Goal: Task Accomplishment & Management: Manage account settings

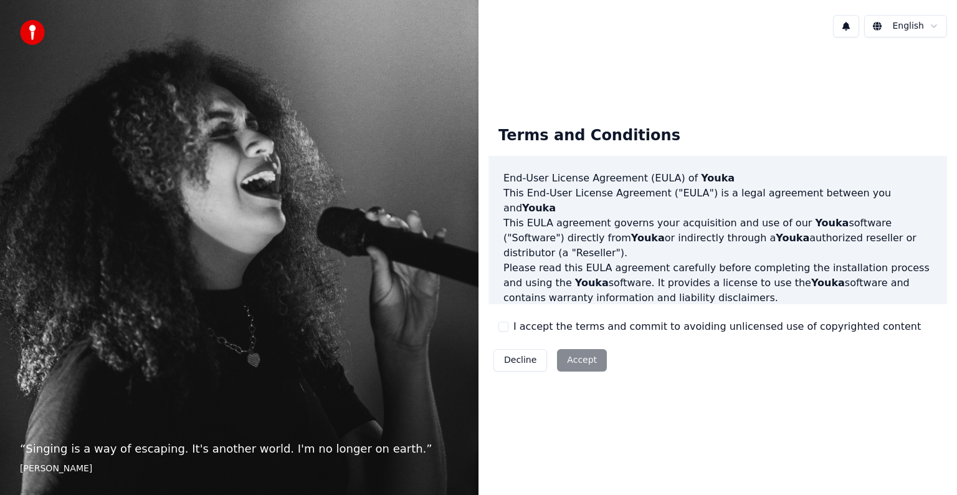
click at [504, 323] on button "I accept the terms and commit to avoiding unlicensed use of copyrighted content" at bounding box center [504, 327] width 10 height 10
click at [583, 359] on button "Accept" at bounding box center [582, 360] width 50 height 22
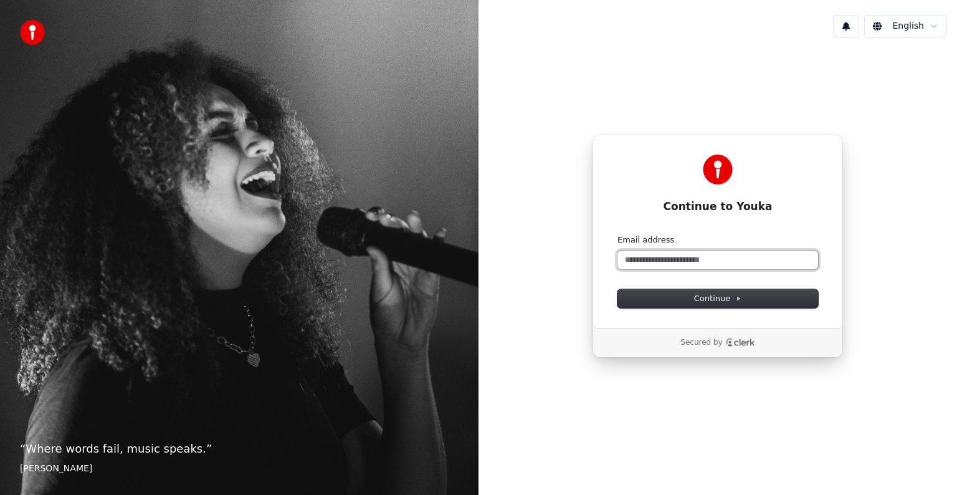
click at [640, 262] on input "Email address" at bounding box center [718, 260] width 201 height 19
click at [618, 234] on button "submit" at bounding box center [618, 234] width 0 height 0
type input "**********"
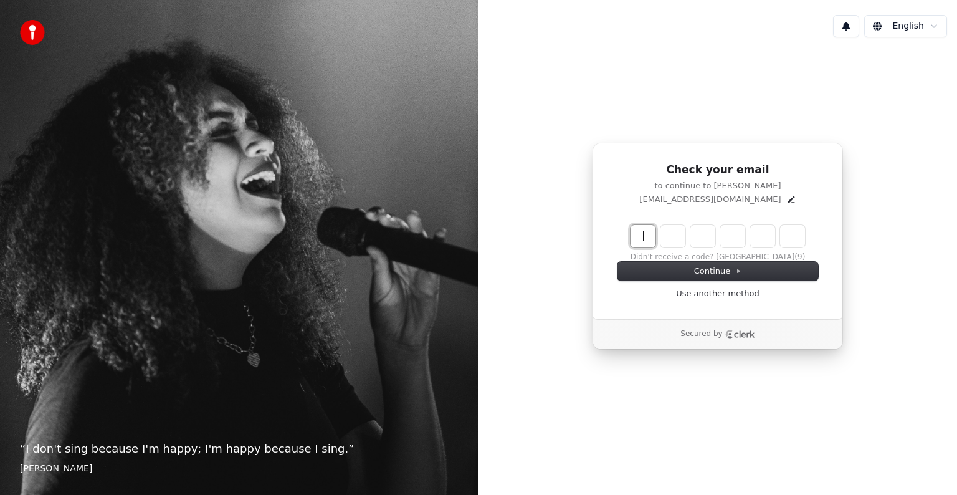
click at [642, 239] on input "Enter verification code" at bounding box center [730, 236] width 199 height 22
type input "******"
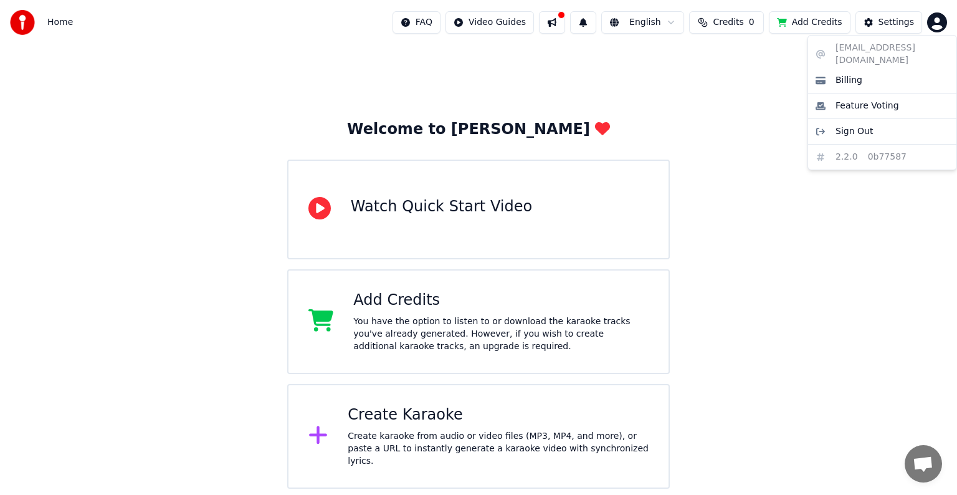
click at [937, 19] on html "Home FAQ Video Guides English Credits 0 Add Credits Settings Welcome to Youka W…" at bounding box center [478, 244] width 957 height 489
click at [735, 141] on html "Home FAQ Video Guides English Credits 0 Add Credits Settings Welcome to Youka W…" at bounding box center [478, 244] width 957 height 489
click at [947, 17] on html "Home FAQ Video Guides English Credits 0 Add Credits Settings Welcome to Youka W…" at bounding box center [478, 244] width 957 height 489
click at [867, 177] on html "Home FAQ Video Guides English Credits 0 Add Credits Settings Welcome to Youka W…" at bounding box center [478, 244] width 957 height 489
click at [17, 19] on img at bounding box center [22, 22] width 25 height 25
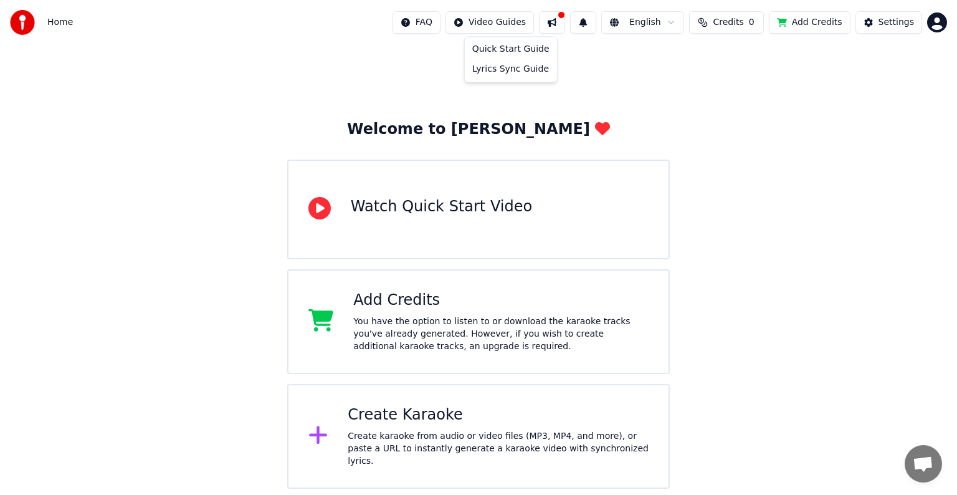
click at [504, 21] on html "Home FAQ Video Guides English Credits 0 Add Credits Settings Welcome to Youka W…" at bounding box center [478, 244] width 957 height 489
click at [92, 76] on html "Home FAQ Video Guides English Credits 0 Add Credits Settings Welcome to Youka W…" at bounding box center [478, 244] width 957 height 489
click at [25, 16] on img at bounding box center [22, 22] width 25 height 25
click at [58, 20] on span "Home" at bounding box center [60, 22] width 26 height 12
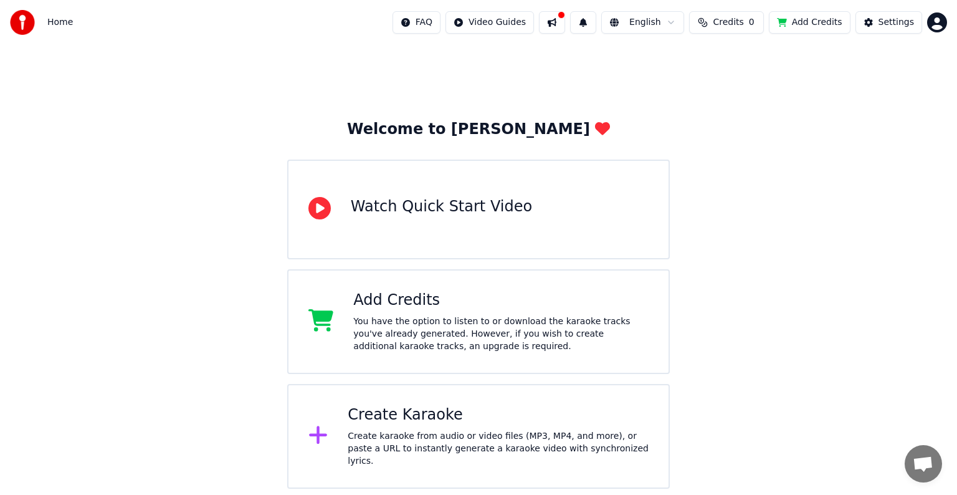
click at [58, 20] on span "Home" at bounding box center [60, 22] width 26 height 12
click at [893, 21] on div "Settings" at bounding box center [897, 22] width 36 height 12
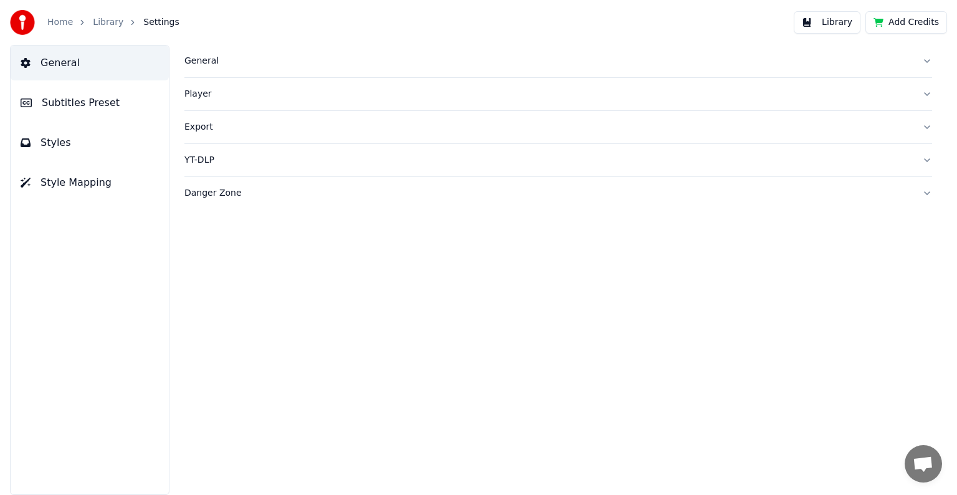
click at [194, 95] on div "Player" at bounding box center [548, 94] width 728 height 12
click at [103, 17] on link "Library" at bounding box center [108, 22] width 31 height 12
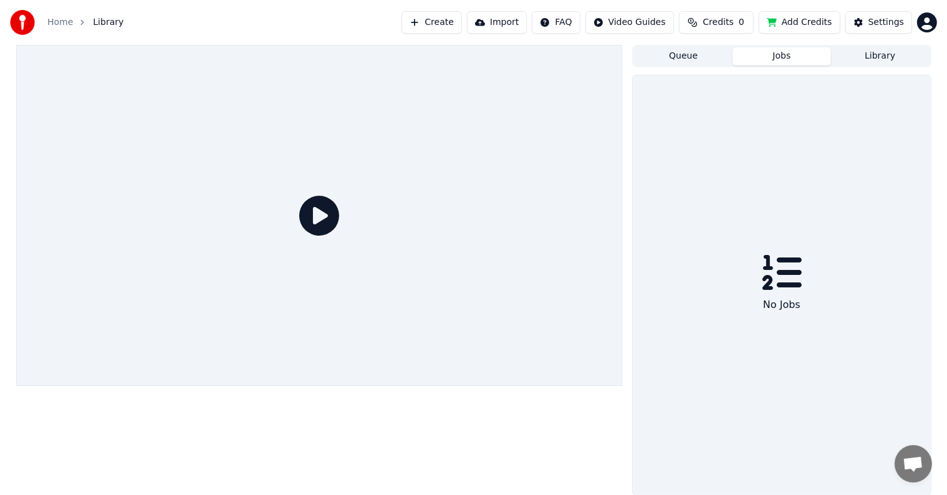
click at [784, 54] on button "Jobs" at bounding box center [781, 56] width 98 height 18
click at [676, 52] on button "Queue" at bounding box center [683, 56] width 98 height 18
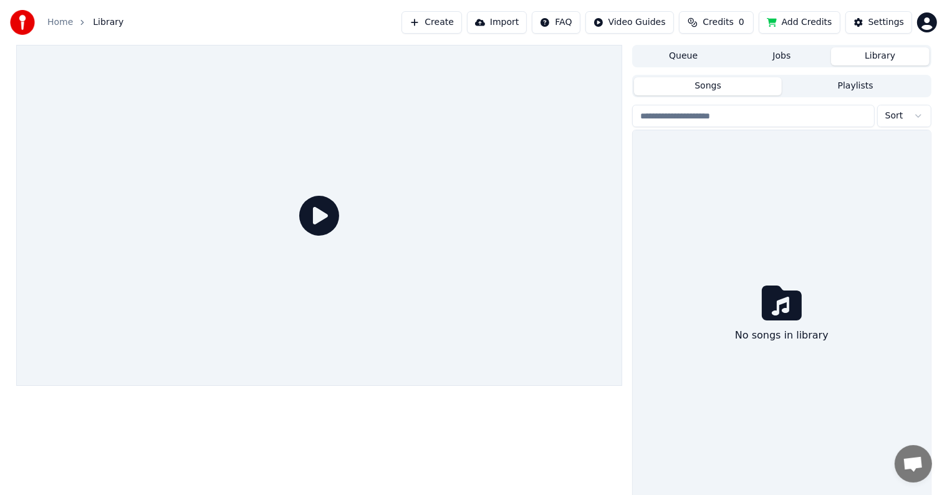
click at [879, 57] on button "Library" at bounding box center [880, 56] width 98 height 18
